Goal: Information Seeking & Learning: Stay updated

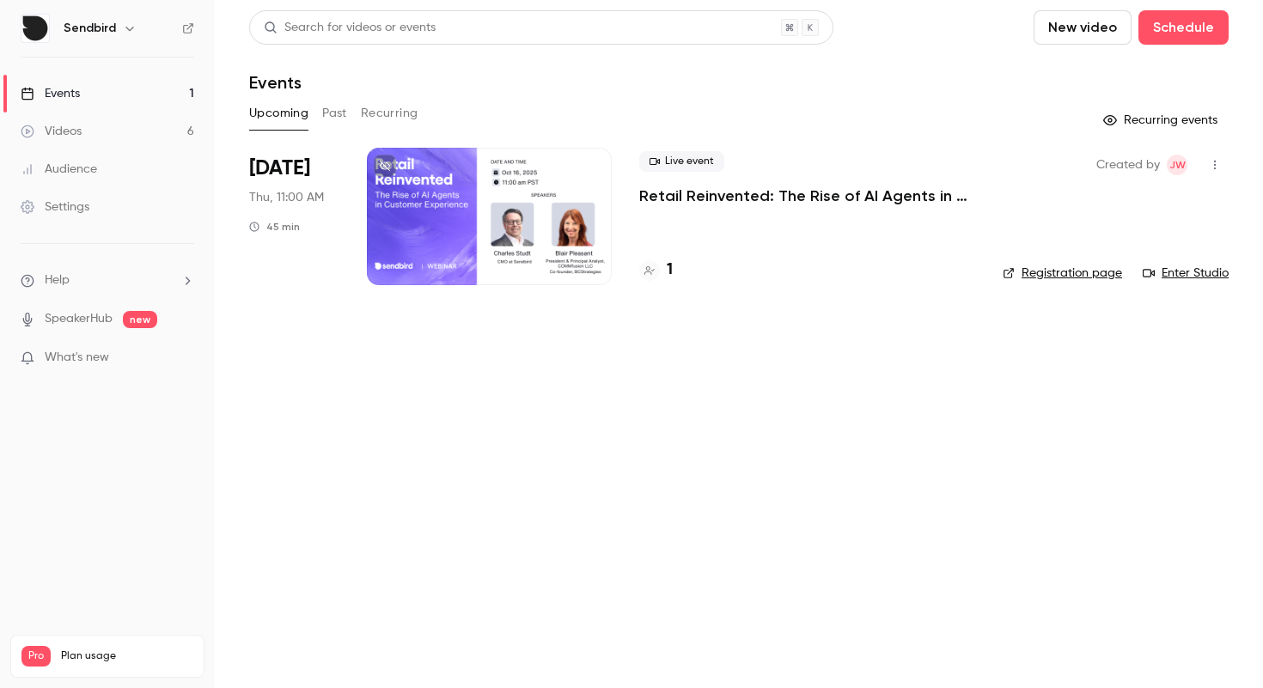
click at [110, 357] on p "What's new" at bounding box center [94, 358] width 146 height 18
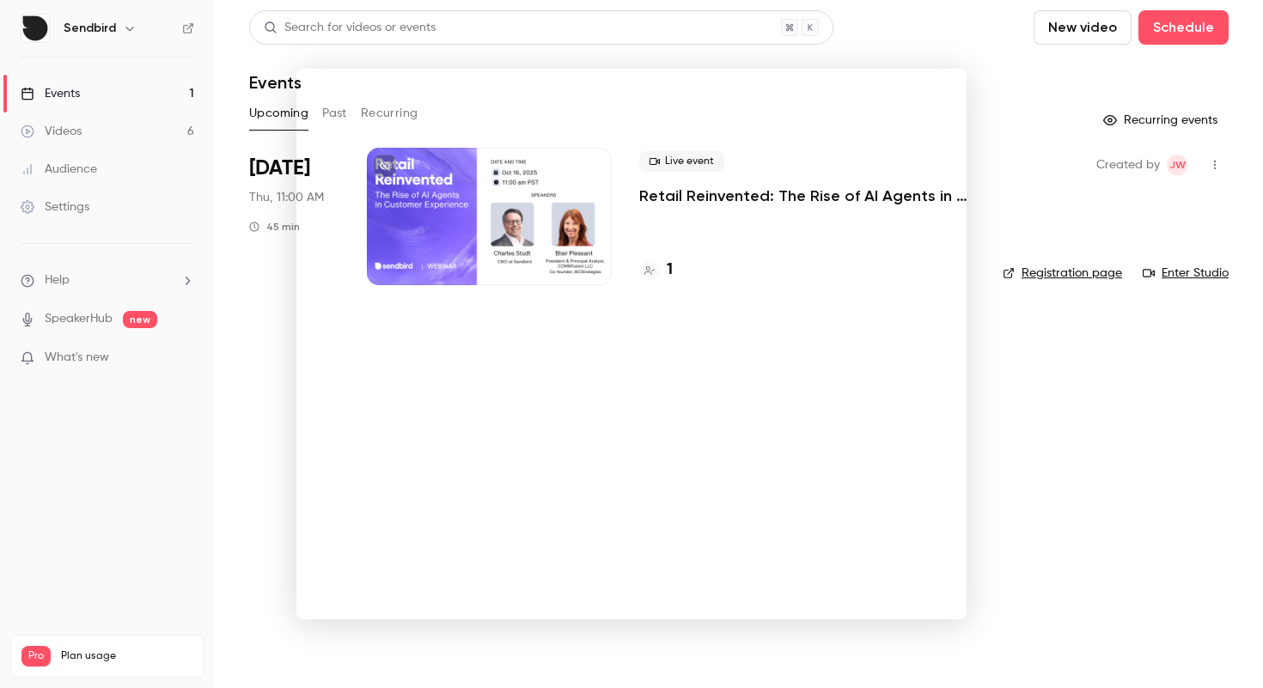
click at [161, 442] on div at bounding box center [631, 344] width 1263 height 688
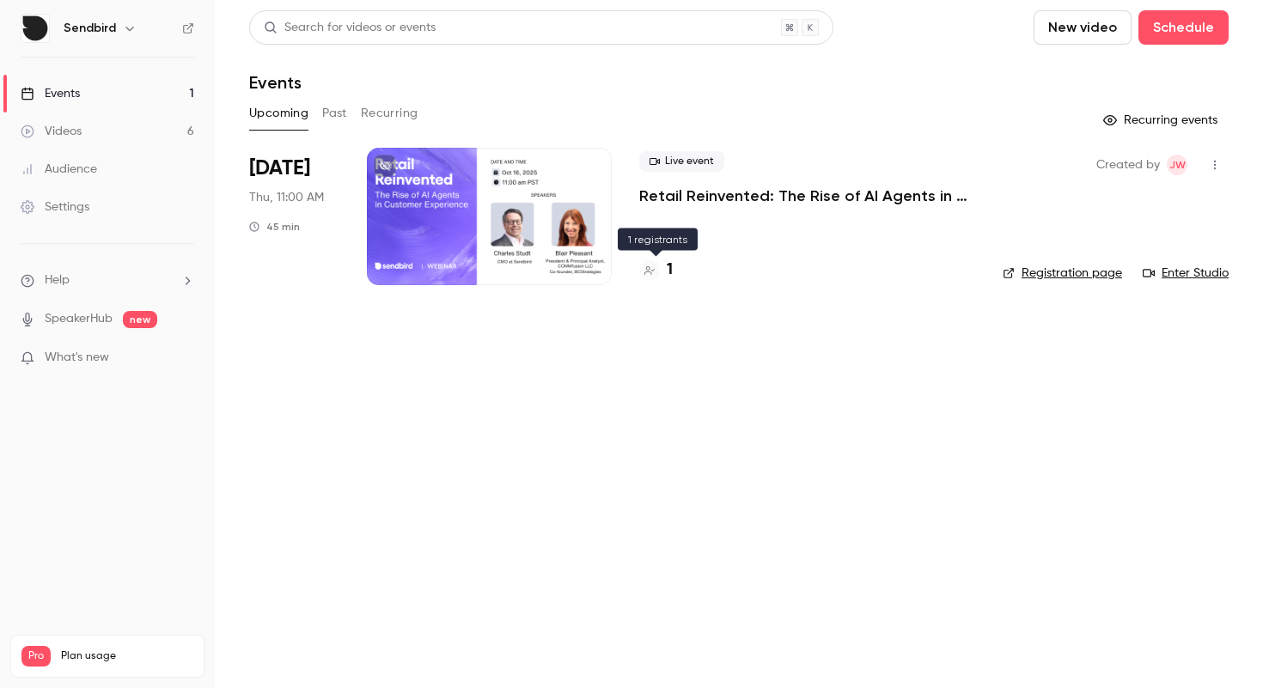
click at [668, 271] on h4 "1" at bounding box center [670, 270] width 6 height 23
